Goal: Check status

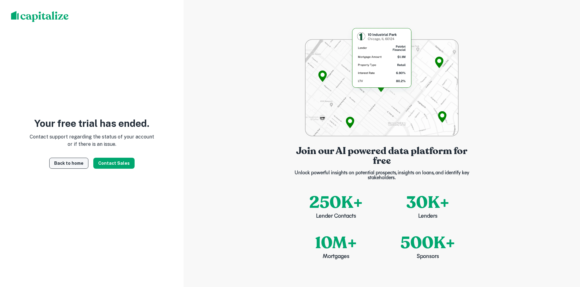
click at [73, 166] on link "Back to home" at bounding box center [68, 163] width 39 height 11
drag, startPoint x: 0, startPoint y: 0, endPoint x: 67, endPoint y: 164, distance: 177.0
drag, startPoint x: 67, startPoint y: 164, endPoint x: 152, endPoint y: 143, distance: 87.8
click at [152, 143] on p "Contact support regarding the status of your account or if there is an issue." at bounding box center [91, 140] width 125 height 15
